Goal: Task Accomplishment & Management: Use online tool/utility

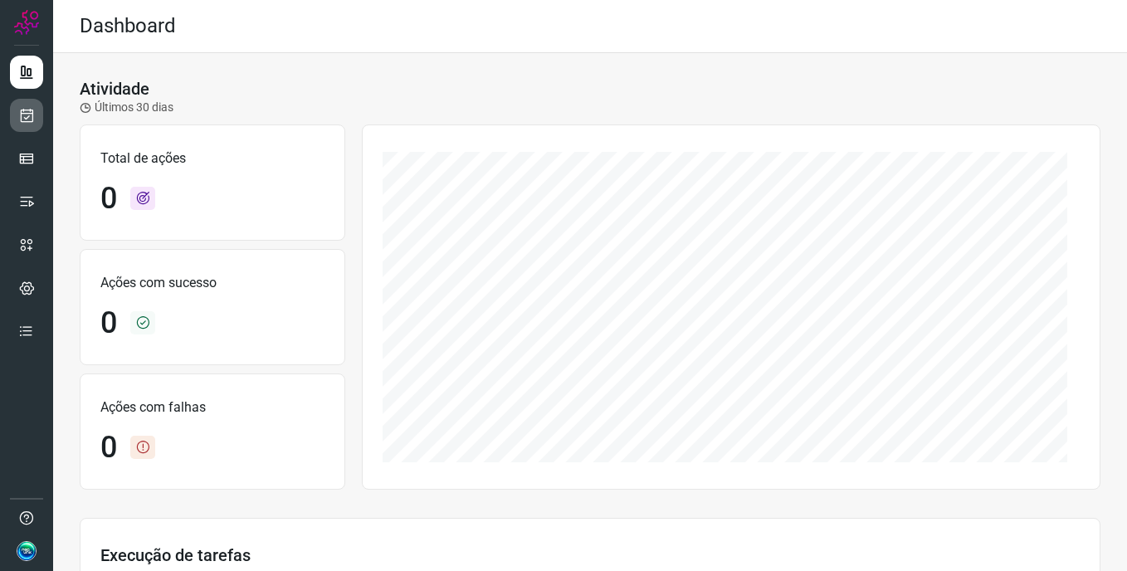
click at [29, 120] on icon at bounding box center [26, 115] width 17 height 17
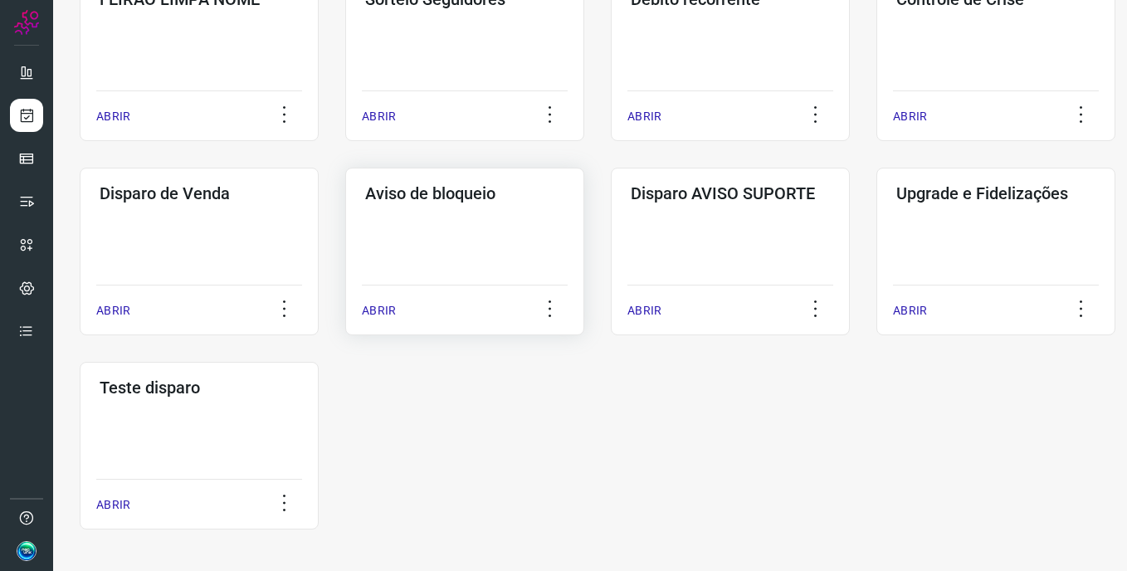
click at [465, 220] on div "Aviso de bloqueio ABRIR" at bounding box center [464, 252] width 239 height 168
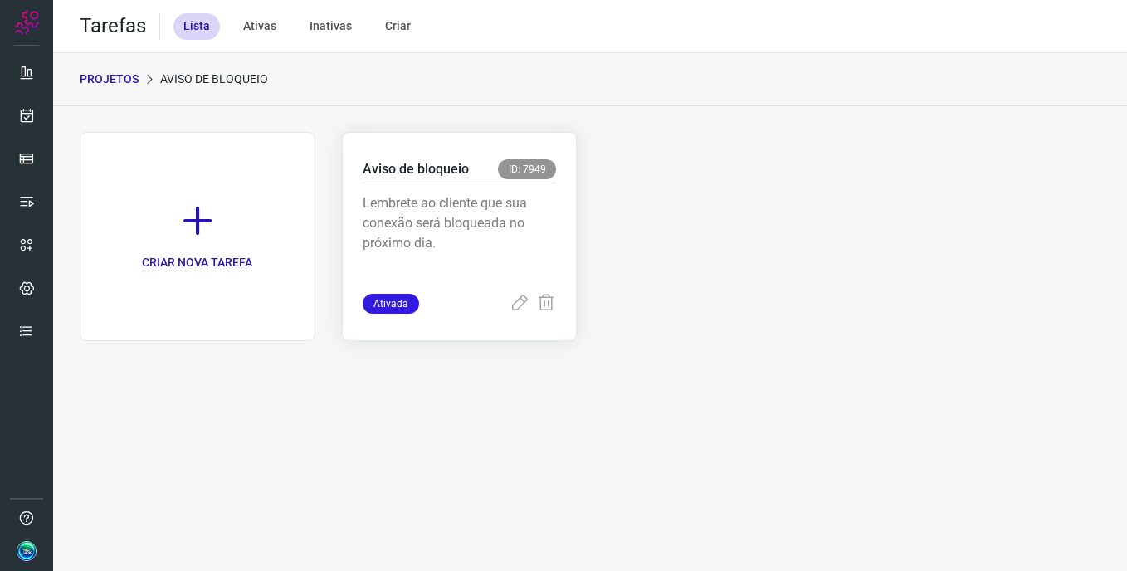
click at [499, 222] on p "Lembrete ao cliente que sua conexão será bloqueada no próximo dia." at bounding box center [460, 234] width 194 height 83
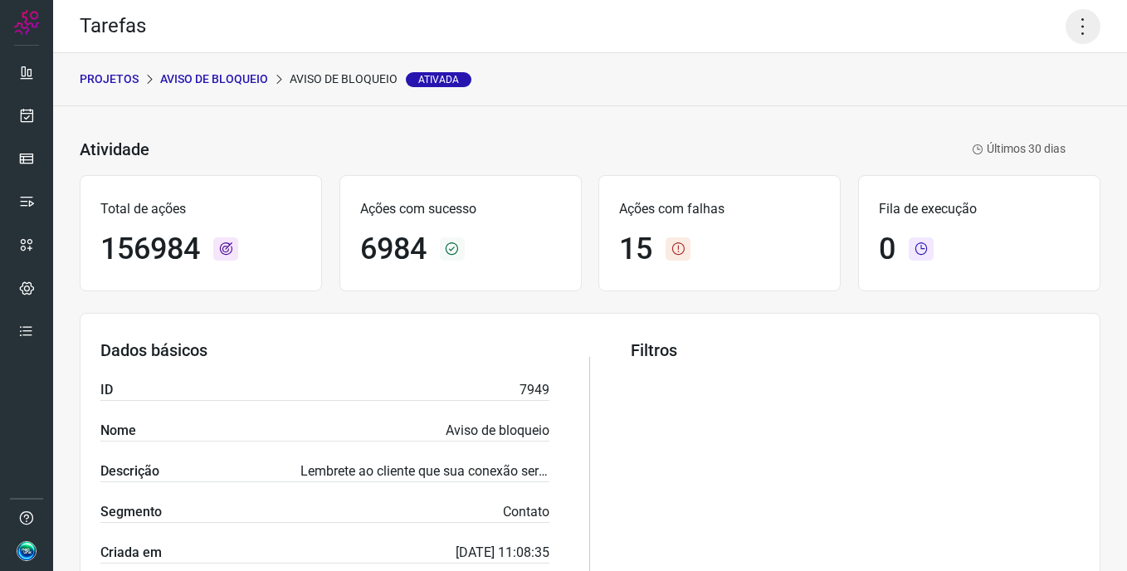
click at [1068, 32] on icon at bounding box center [1082, 26] width 35 height 35
click at [1032, 107] on li "Executar" at bounding box center [1011, 108] width 151 height 27
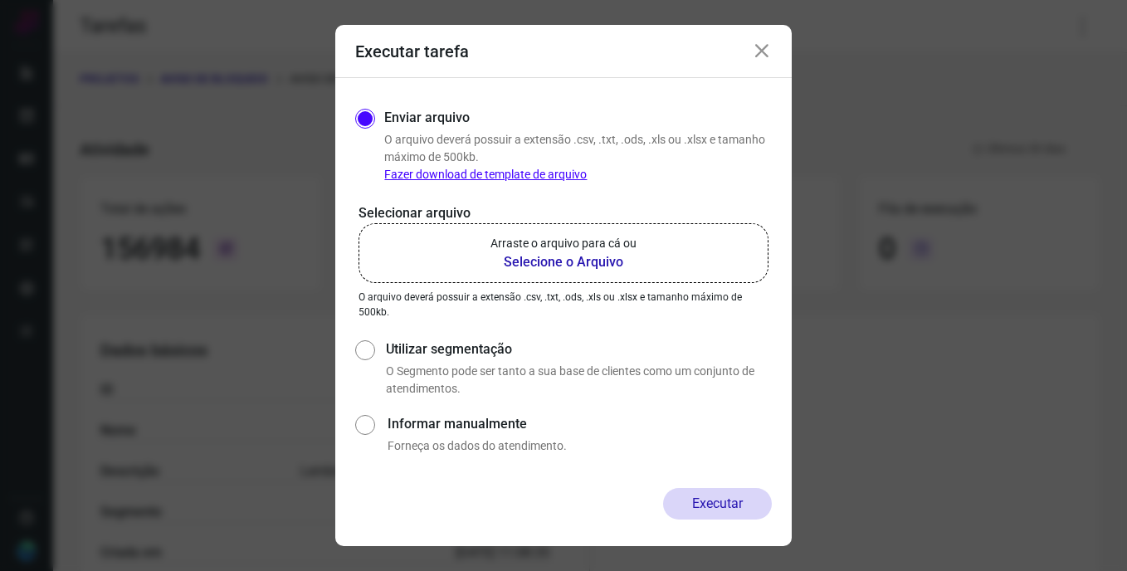
click at [623, 261] on b "Selecione o Arquivo" at bounding box center [563, 262] width 146 height 20
click at [0, 0] on input "Arraste o arquivo para cá ou Selecione o Arquivo" at bounding box center [0, 0] width 0 height 0
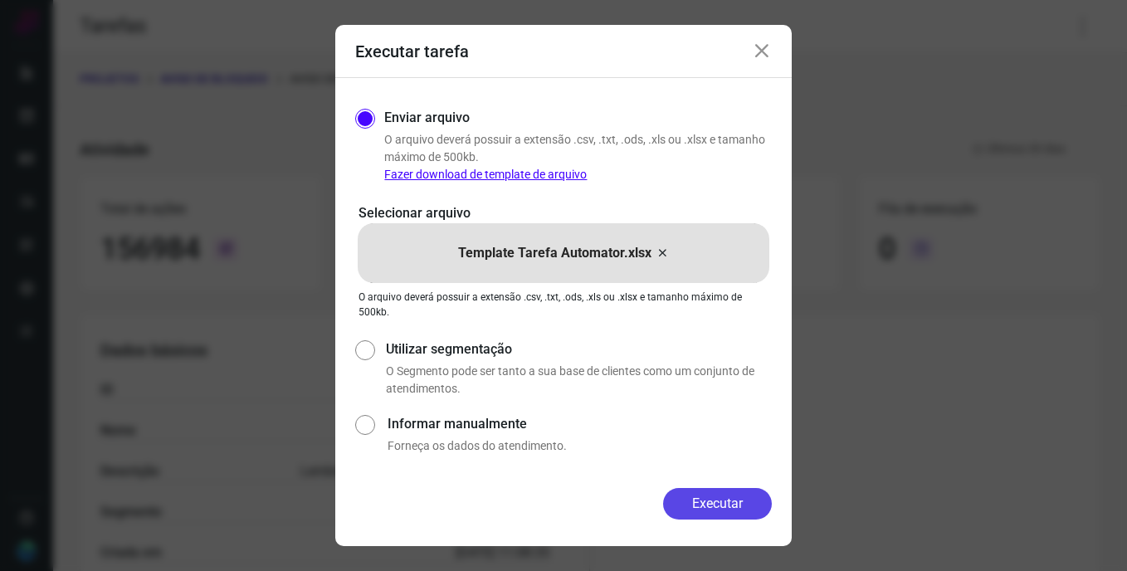
click at [728, 505] on button "Executar" at bounding box center [717, 504] width 109 height 32
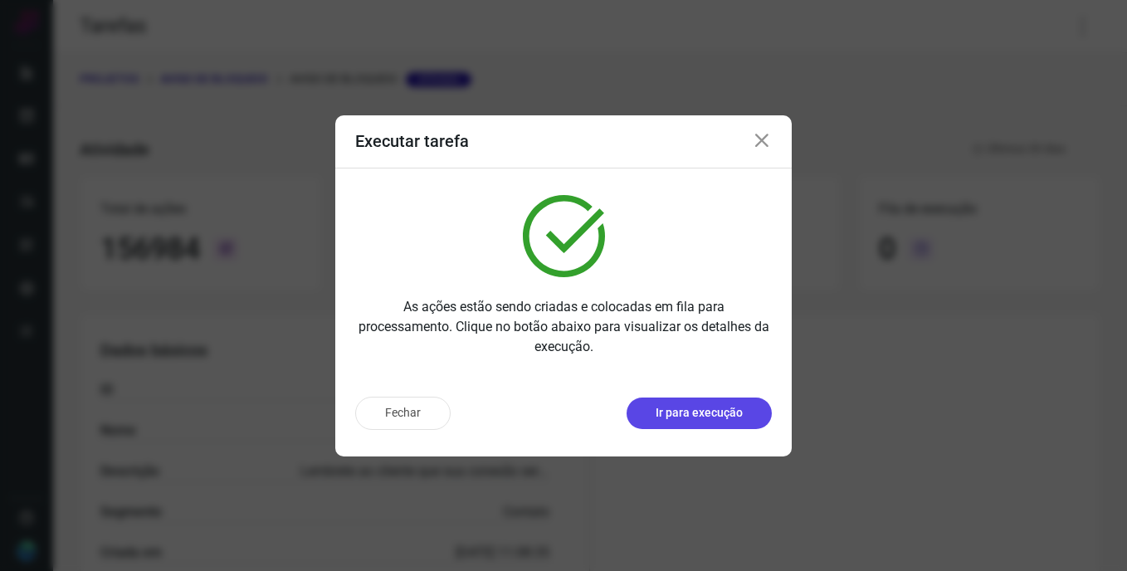
click at [683, 424] on button "Ir para execução" at bounding box center [698, 413] width 145 height 32
